Goal: Transaction & Acquisition: Book appointment/travel/reservation

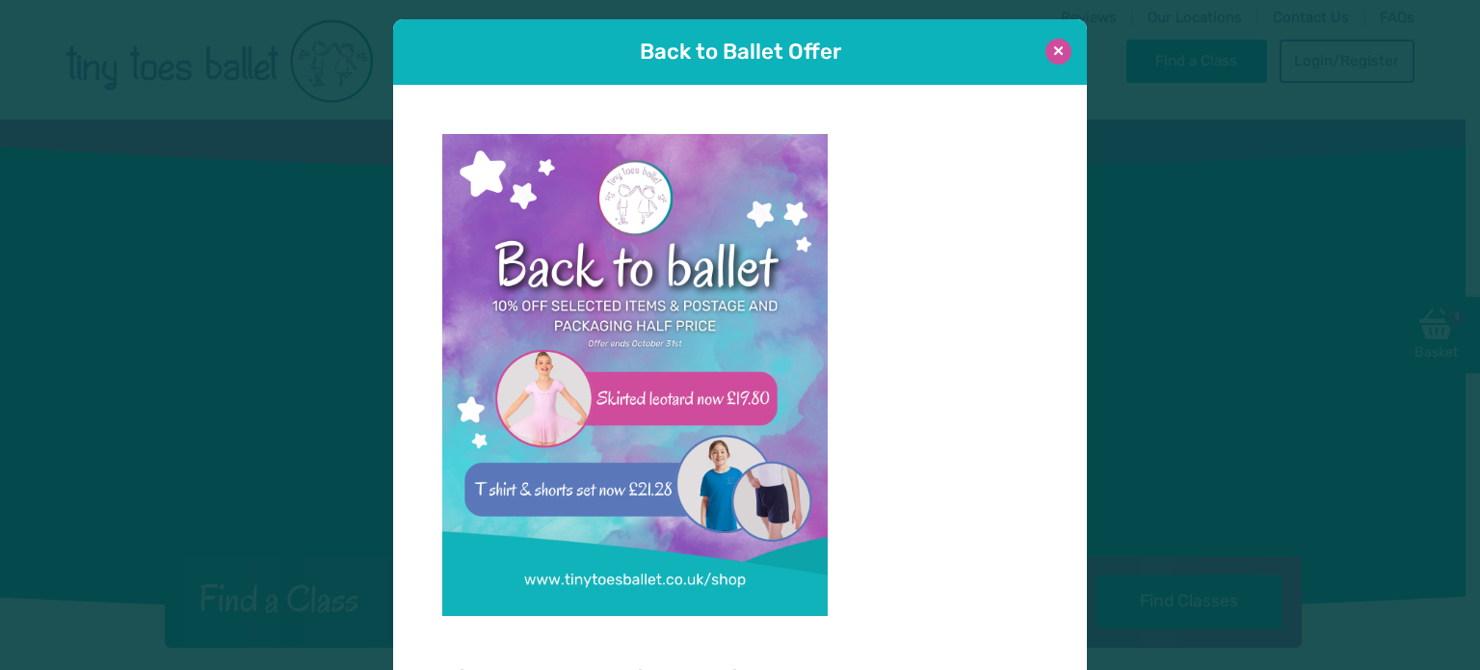
click at [1045, 45] on button at bounding box center [1058, 52] width 26 height 26
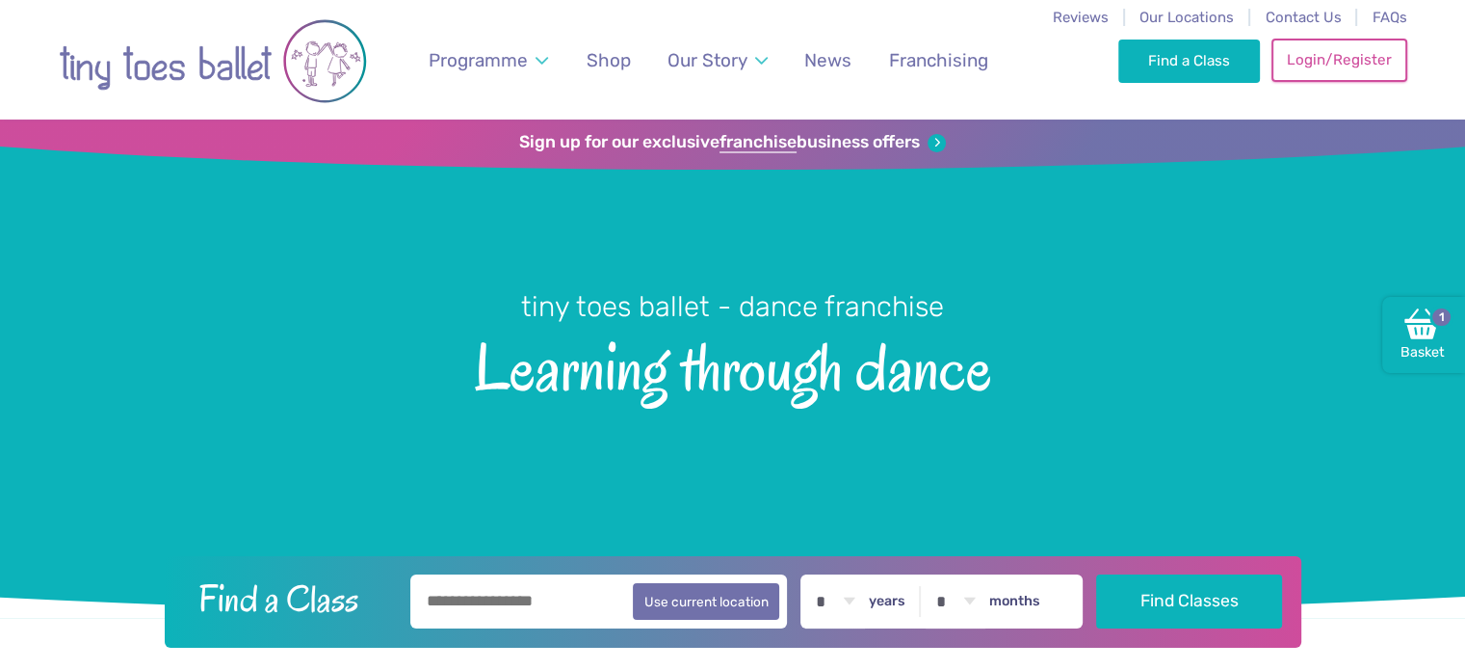
click at [1333, 72] on link "Login/Register" at bounding box center [1339, 60] width 135 height 42
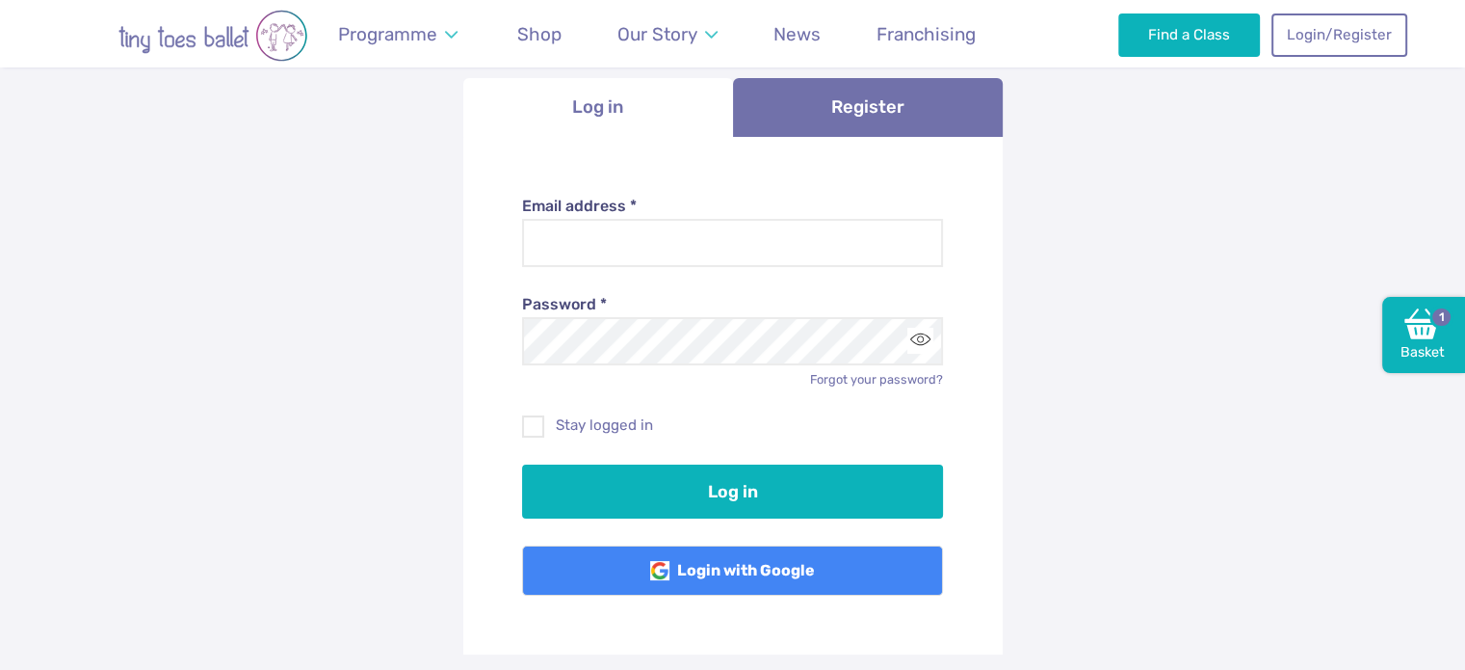
scroll to position [193, 0]
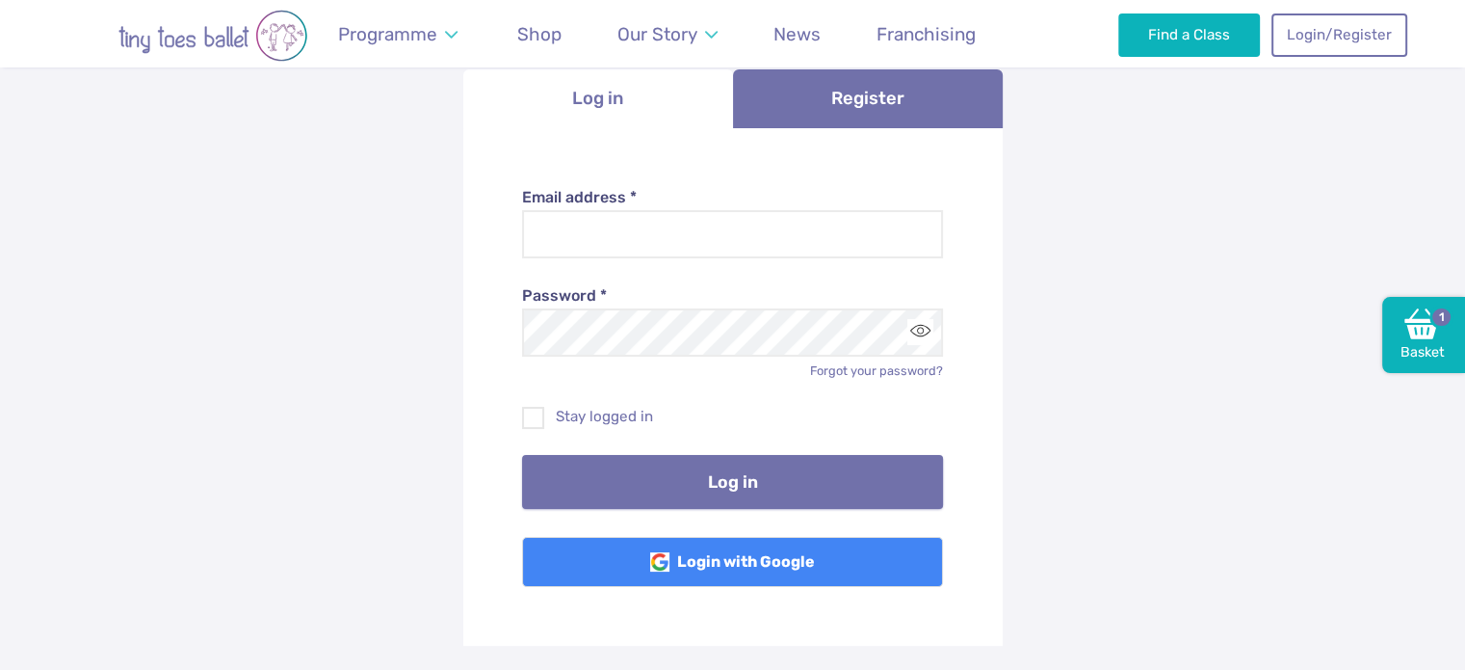
type input "**********"
click at [617, 487] on button "Log in" at bounding box center [732, 482] width 421 height 54
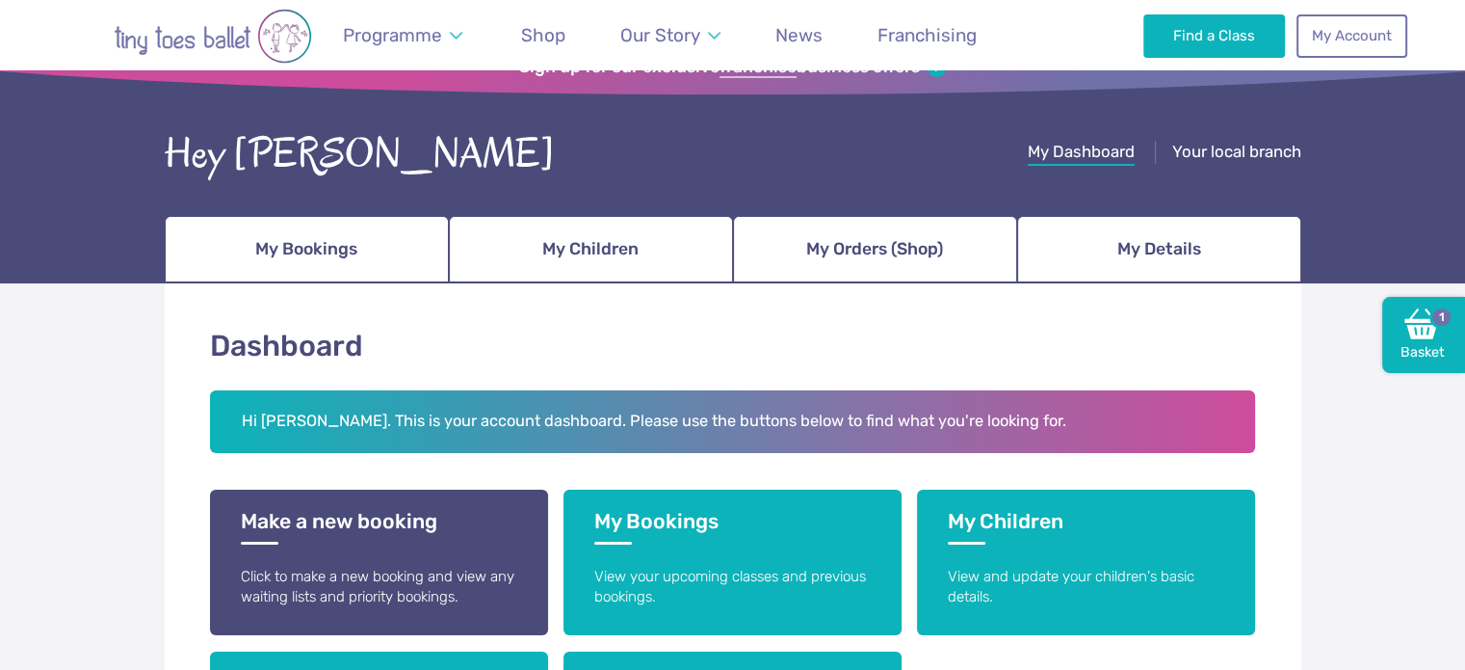
scroll to position [193, 0]
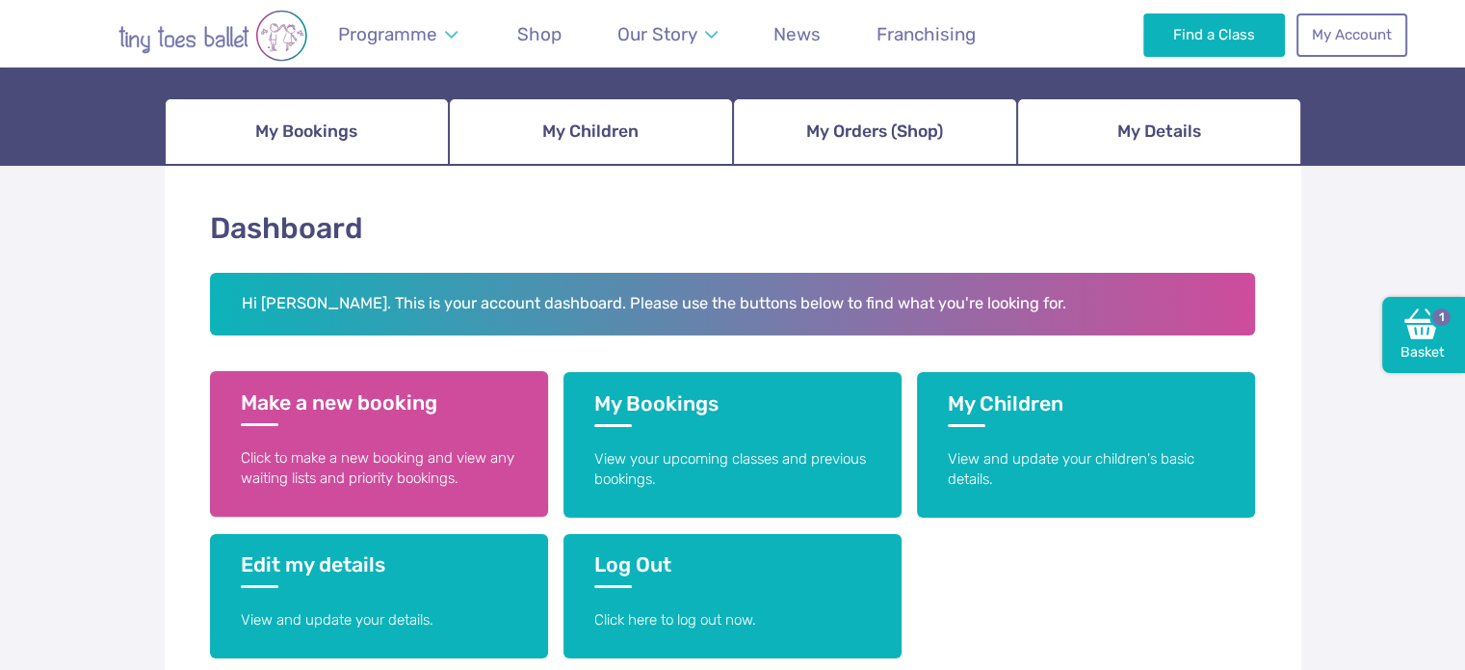
click at [295, 416] on h3 "Make a new booking" at bounding box center [379, 408] width 276 height 36
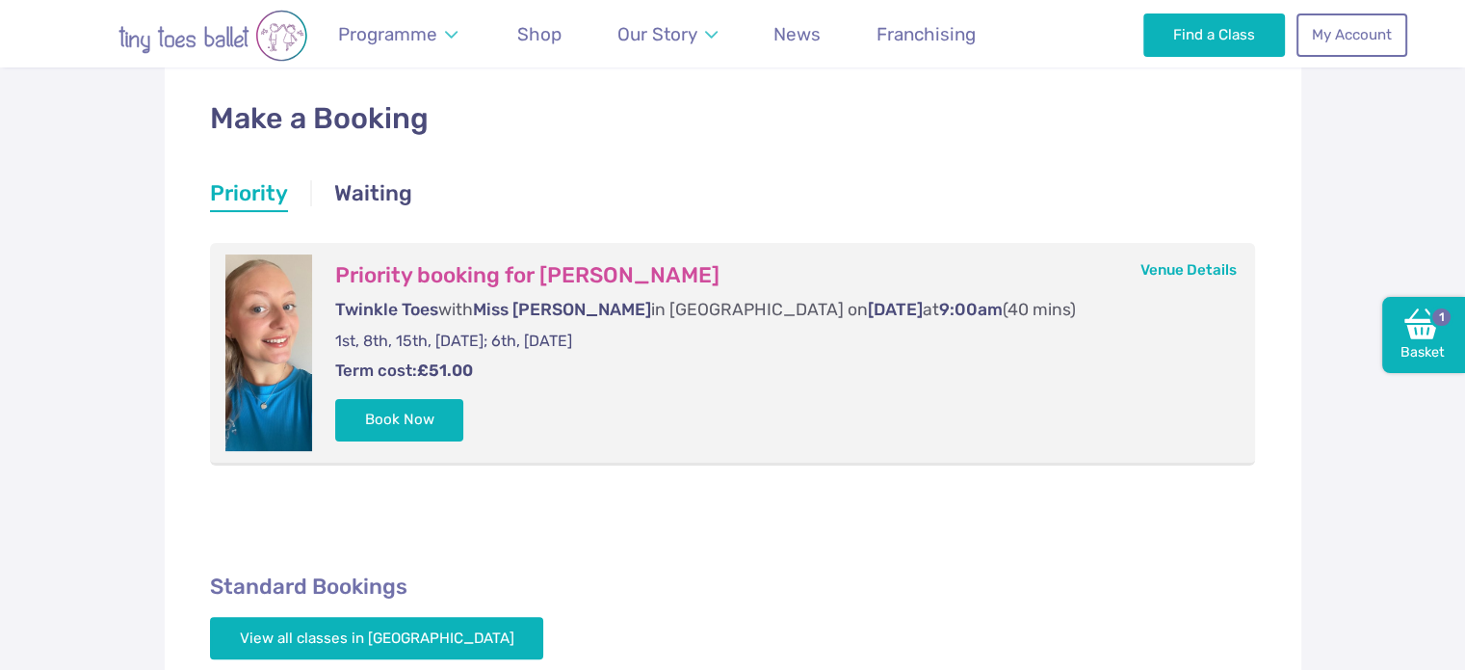
scroll to position [289, 0]
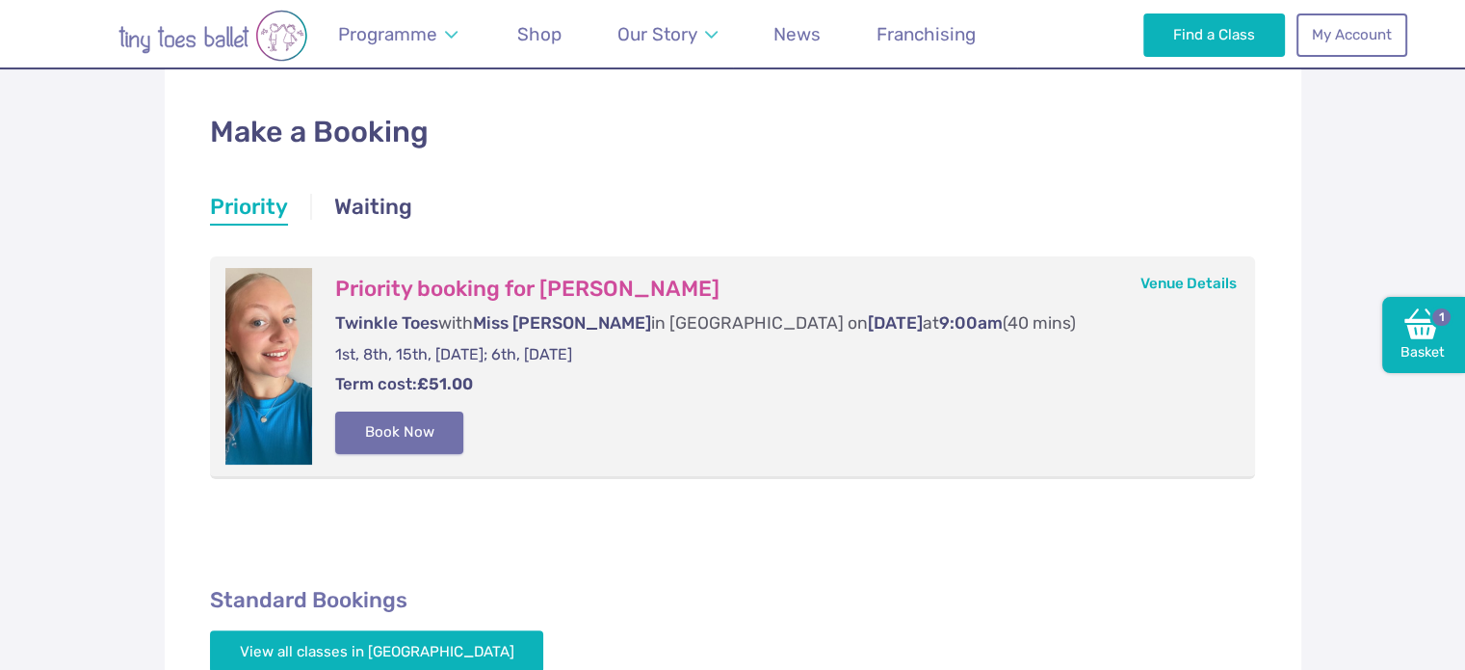
click at [384, 441] on button "Book Now" at bounding box center [399, 432] width 129 height 42
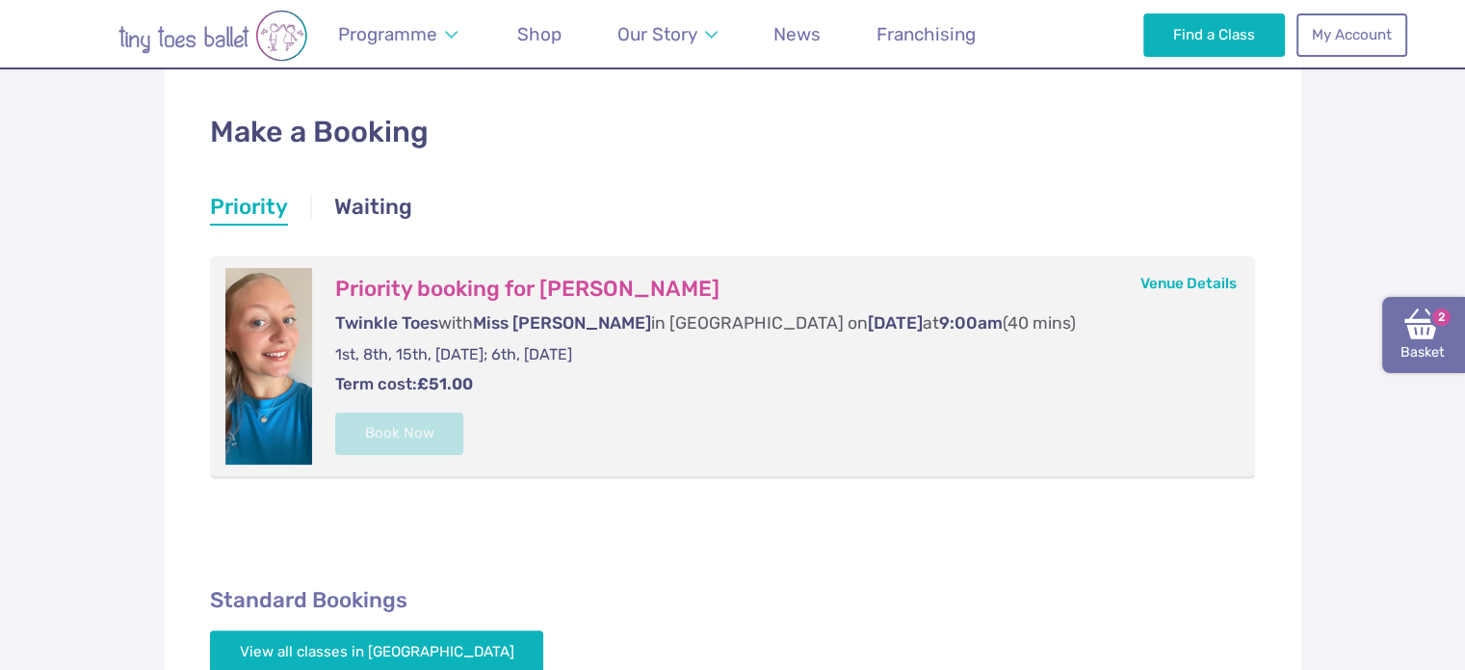
click at [1405, 325] on img at bounding box center [1422, 323] width 35 height 35
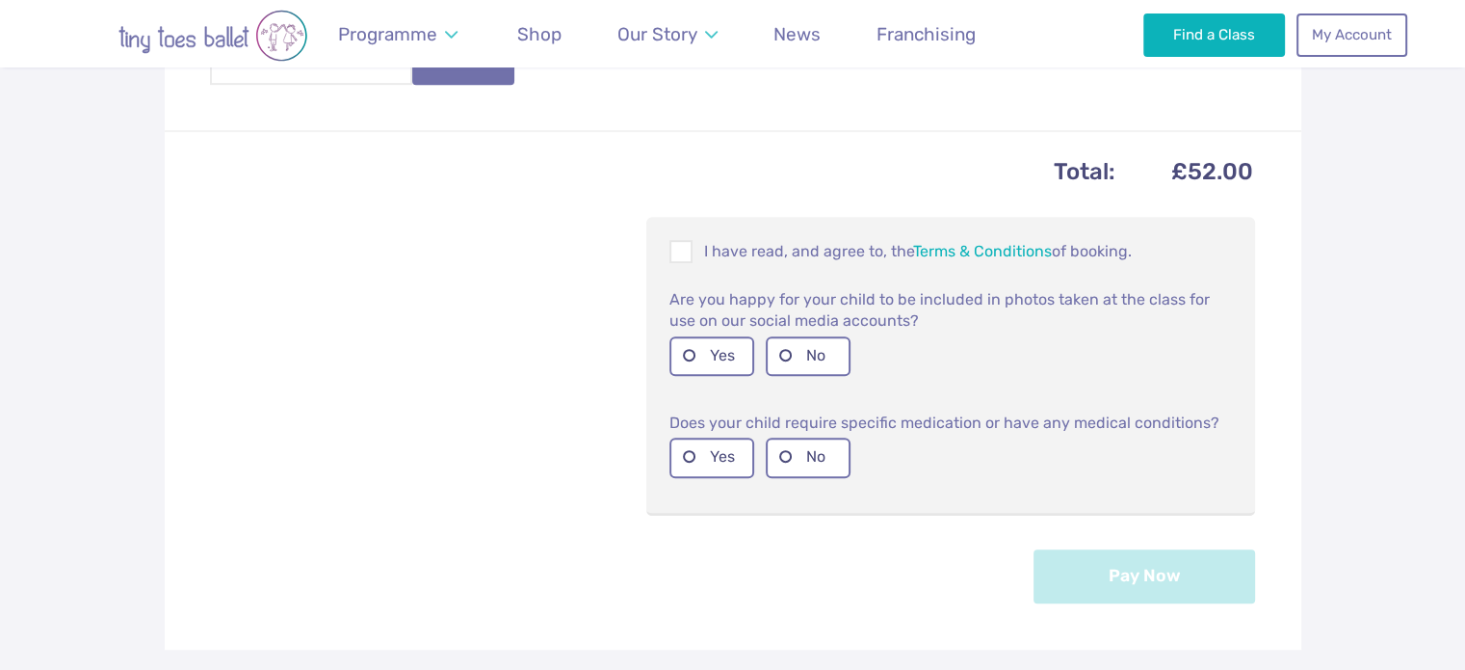
scroll to position [963, 0]
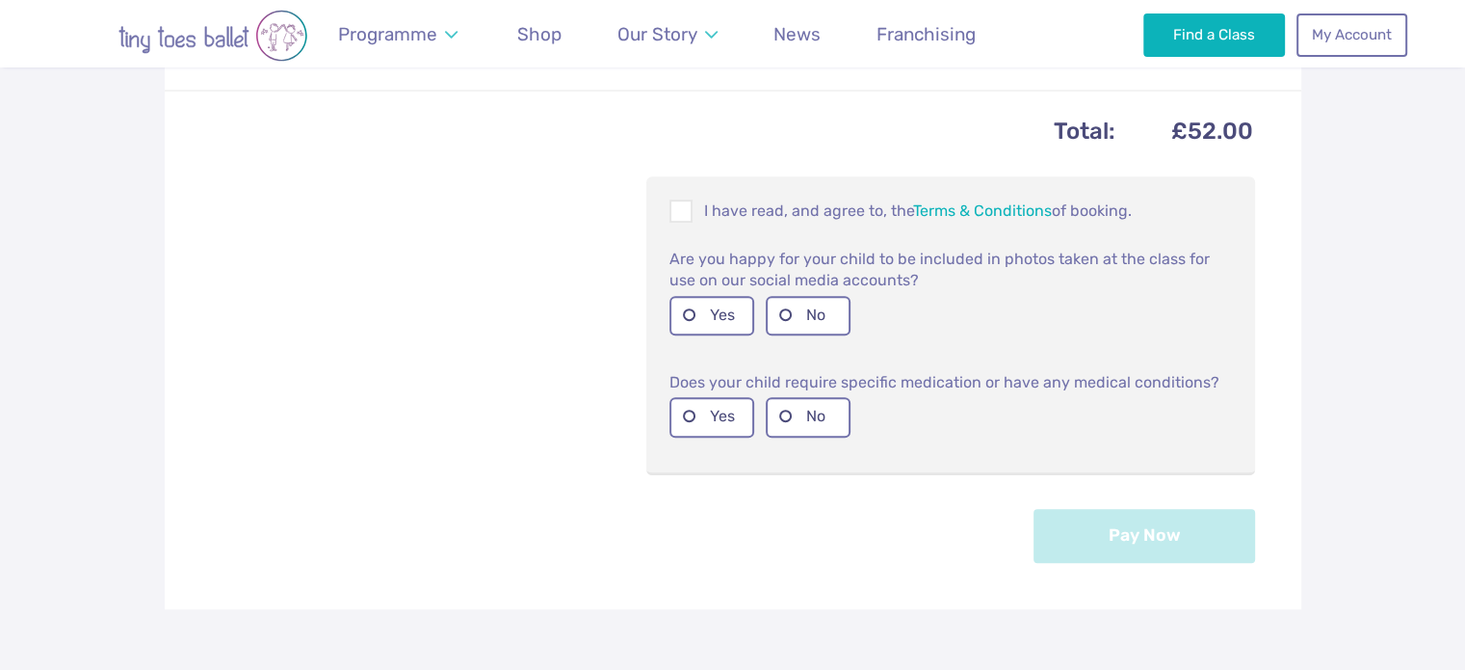
click at [682, 228] on div "I have read, and agree to, the Terms & Conditions of booking." at bounding box center [951, 212] width 578 height 40
click at [681, 217] on span at bounding box center [681, 214] width 21 height 18
click at [694, 311] on label "Yes" at bounding box center [712, 315] width 85 height 39
click at [795, 424] on label "No" at bounding box center [808, 416] width 85 height 39
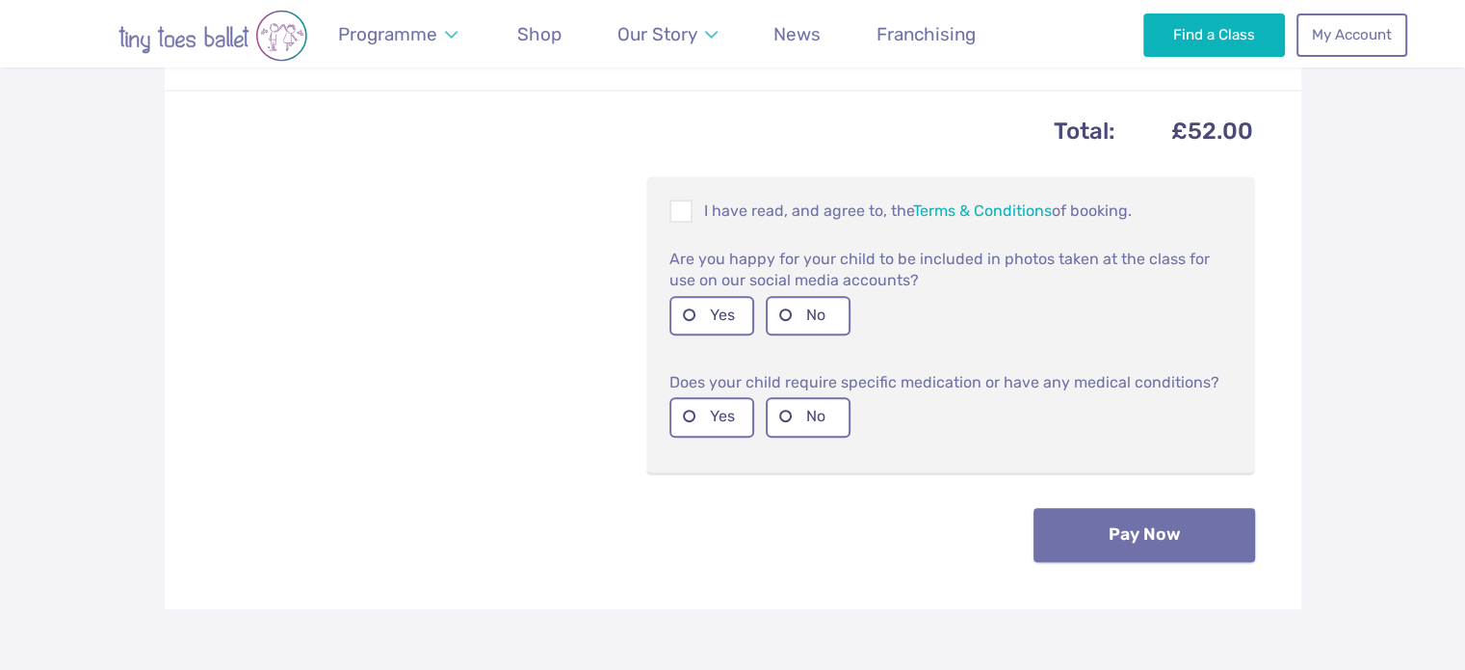
click at [1077, 542] on button "Pay Now" at bounding box center [1145, 535] width 222 height 54
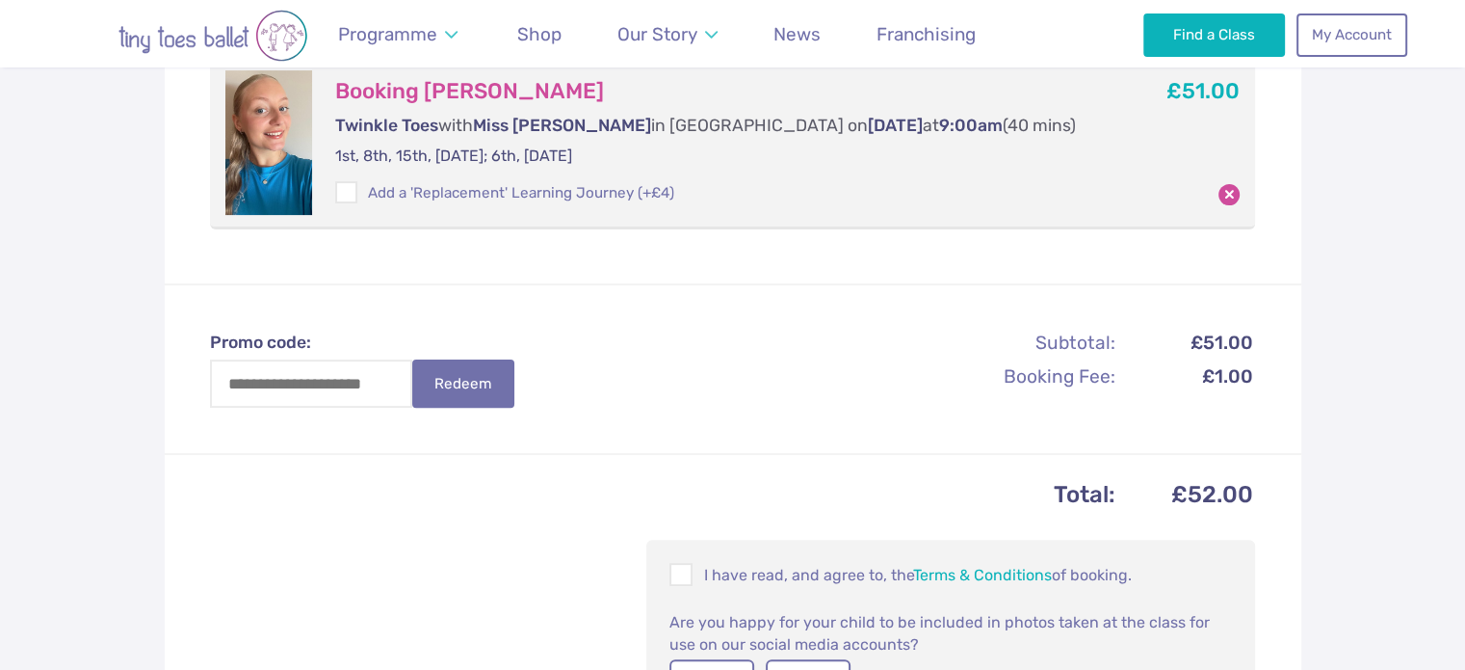
scroll to position [771, 0]
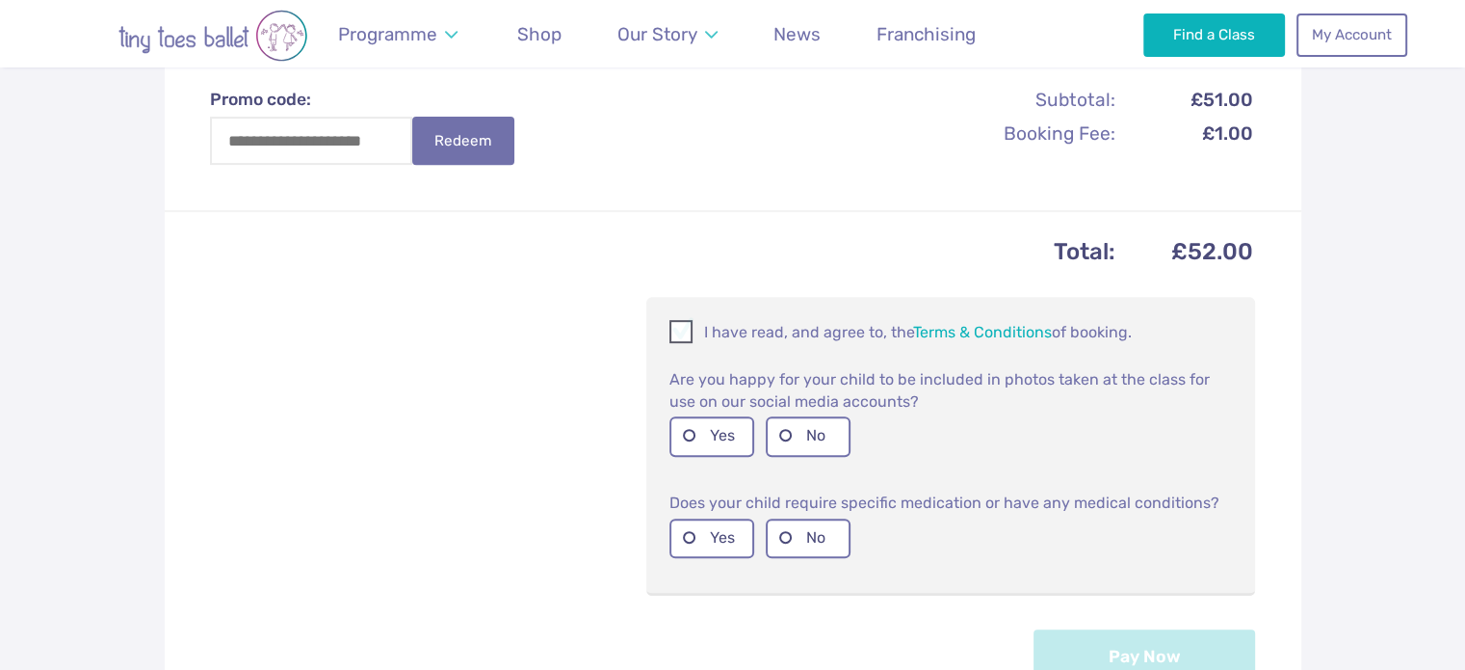
click at [686, 337] on span at bounding box center [681, 335] width 21 height 18
click at [697, 431] on label "Yes" at bounding box center [712, 435] width 85 height 39
click at [776, 536] on label "No" at bounding box center [808, 537] width 85 height 39
click at [1093, 659] on button "Pay Now" at bounding box center [1145, 655] width 222 height 54
